Goal: Information Seeking & Learning: Learn about a topic

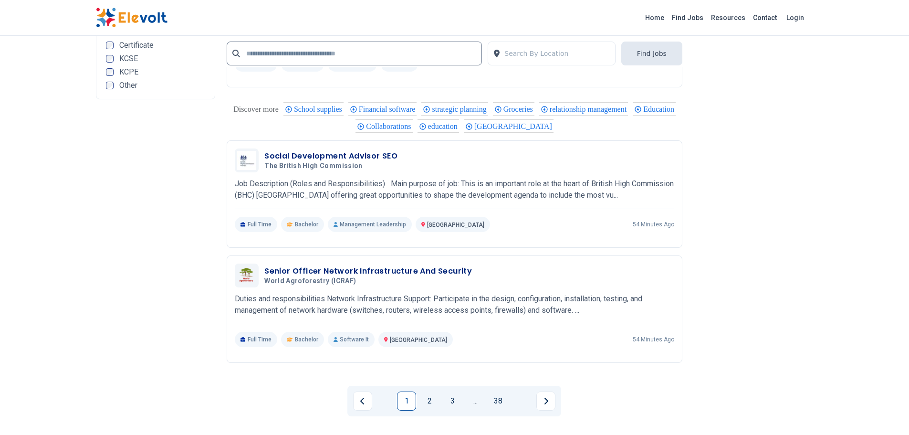
scroll to position [1809, 0]
click at [430, 400] on link "2" at bounding box center [429, 398] width 19 height 19
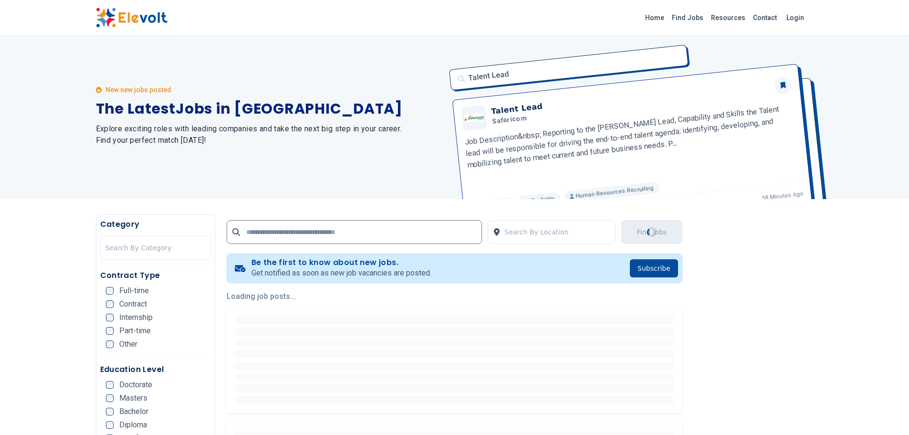
scroll to position [0, 0]
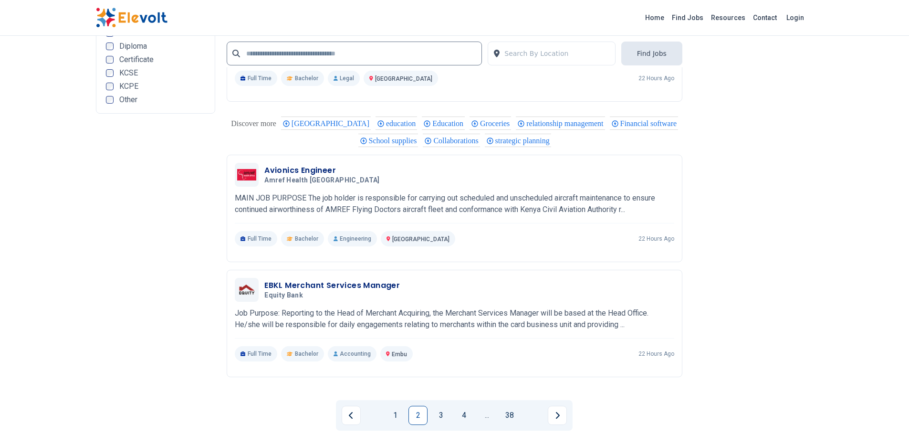
scroll to position [1802, 0]
click at [444, 407] on link "3" at bounding box center [440, 413] width 19 height 19
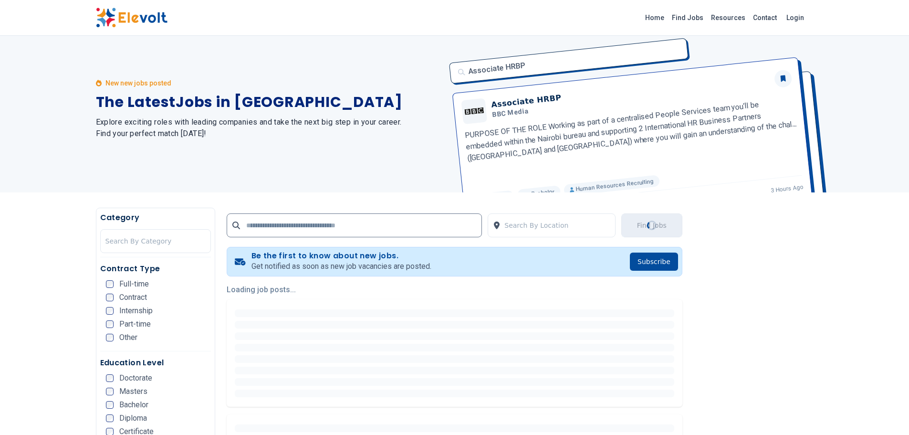
scroll to position [0, 0]
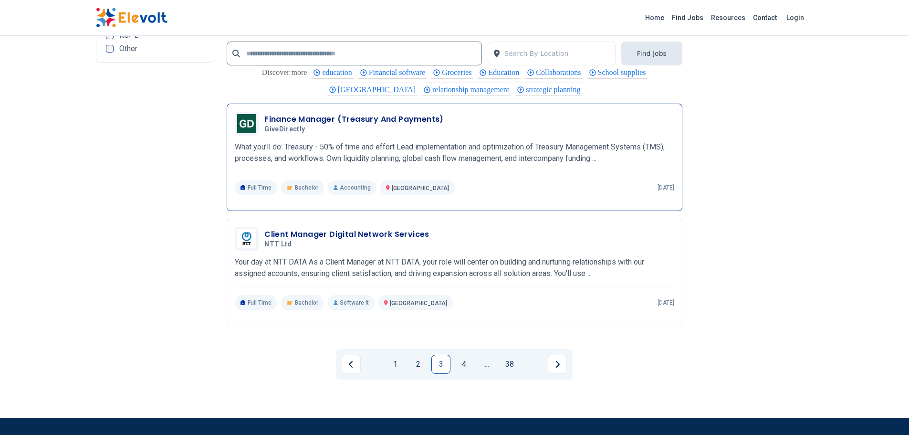
scroll to position [1844, 0]
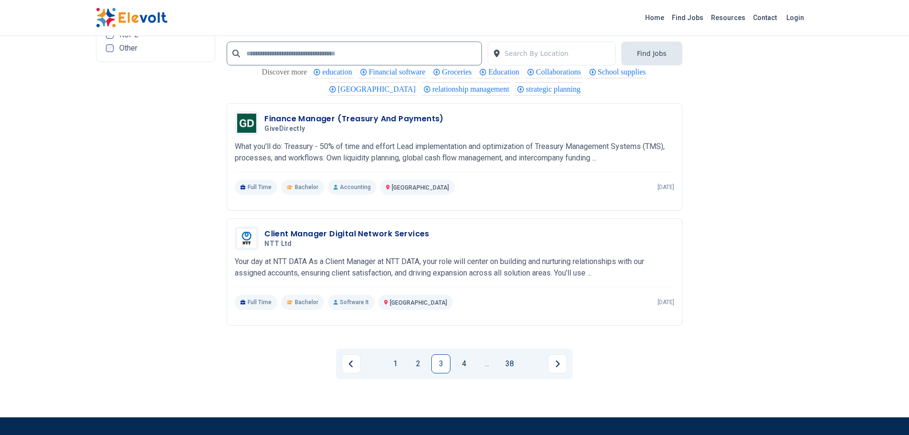
click at [466, 380] on div "1 2 3 4 ... 38" at bounding box center [455, 364] width 456 height 46
click at [463, 368] on link "4" at bounding box center [463, 363] width 19 height 19
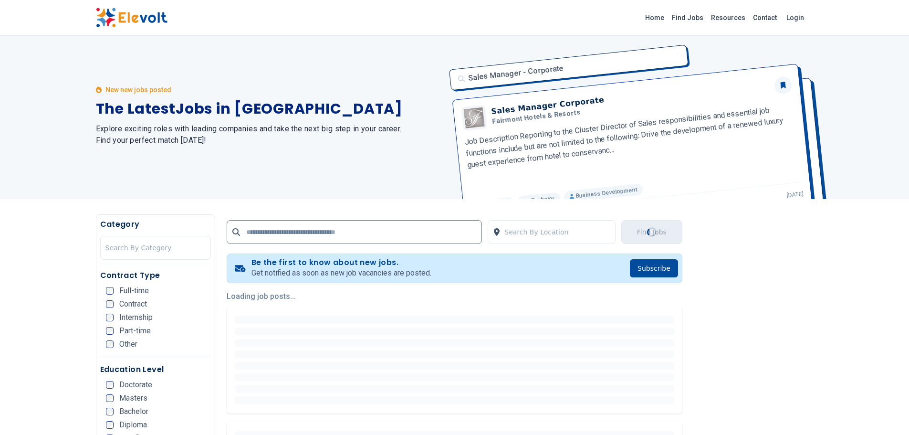
scroll to position [0, 0]
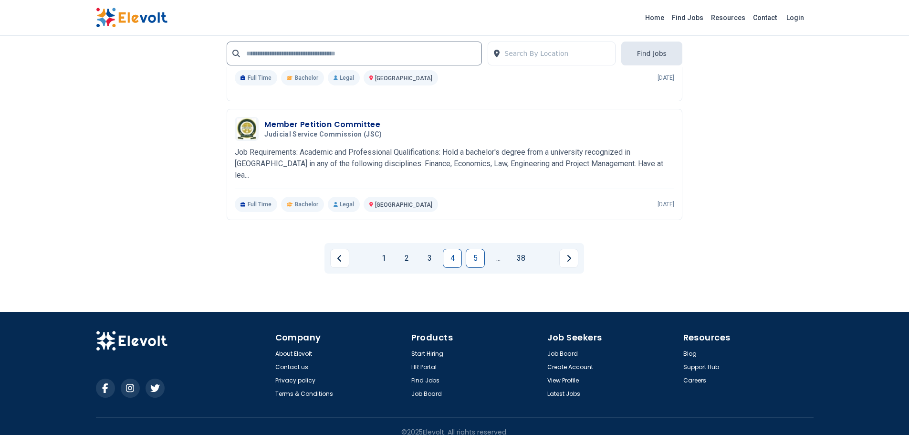
click at [479, 256] on link "5" at bounding box center [475, 258] width 19 height 19
